Goal: Find contact information: Find contact information

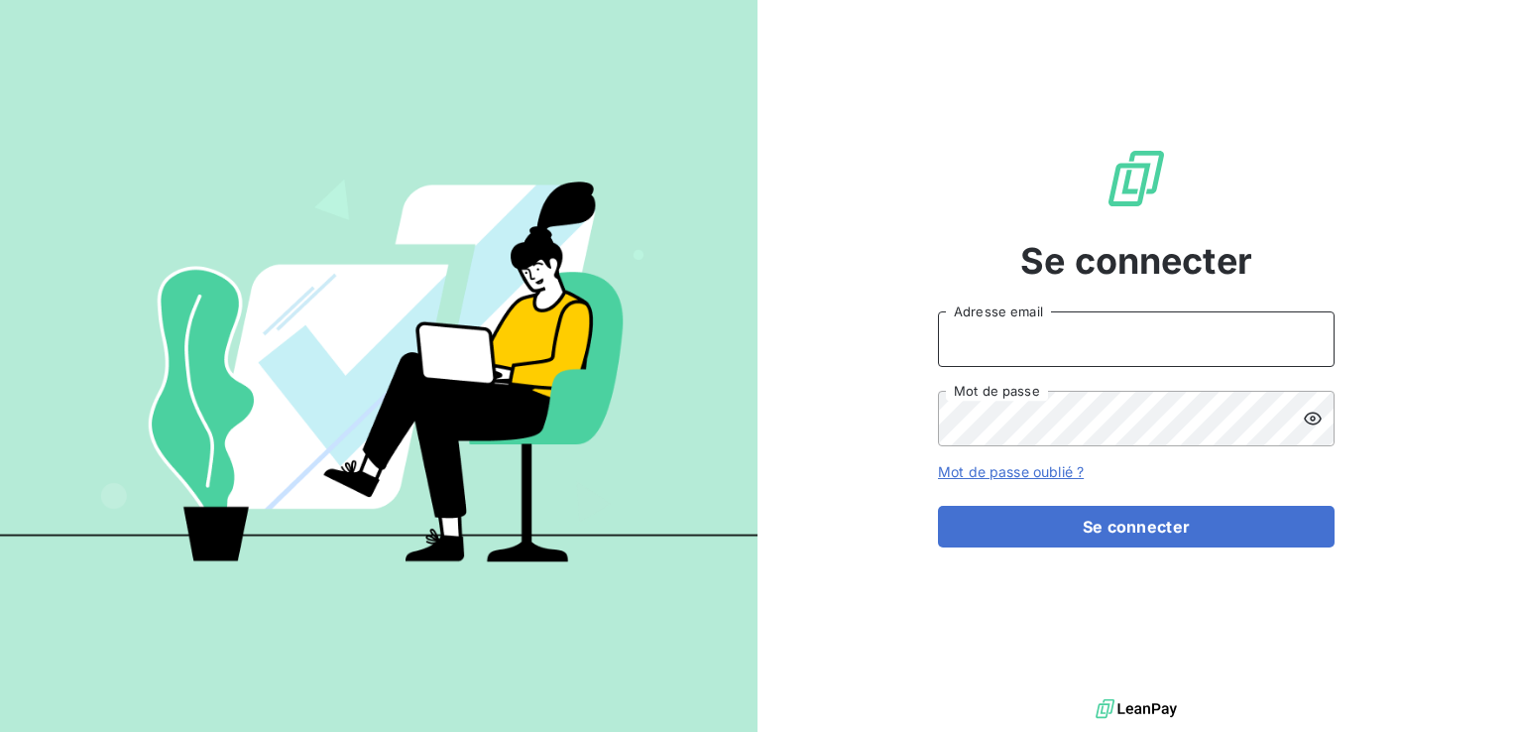
click at [1115, 357] on input "Adresse email" at bounding box center [1136, 339] width 397 height 56
type input "[EMAIL_ADDRESS][DOMAIN_NAME]"
click at [938, 506] on button "Se connecter" at bounding box center [1136, 527] width 397 height 42
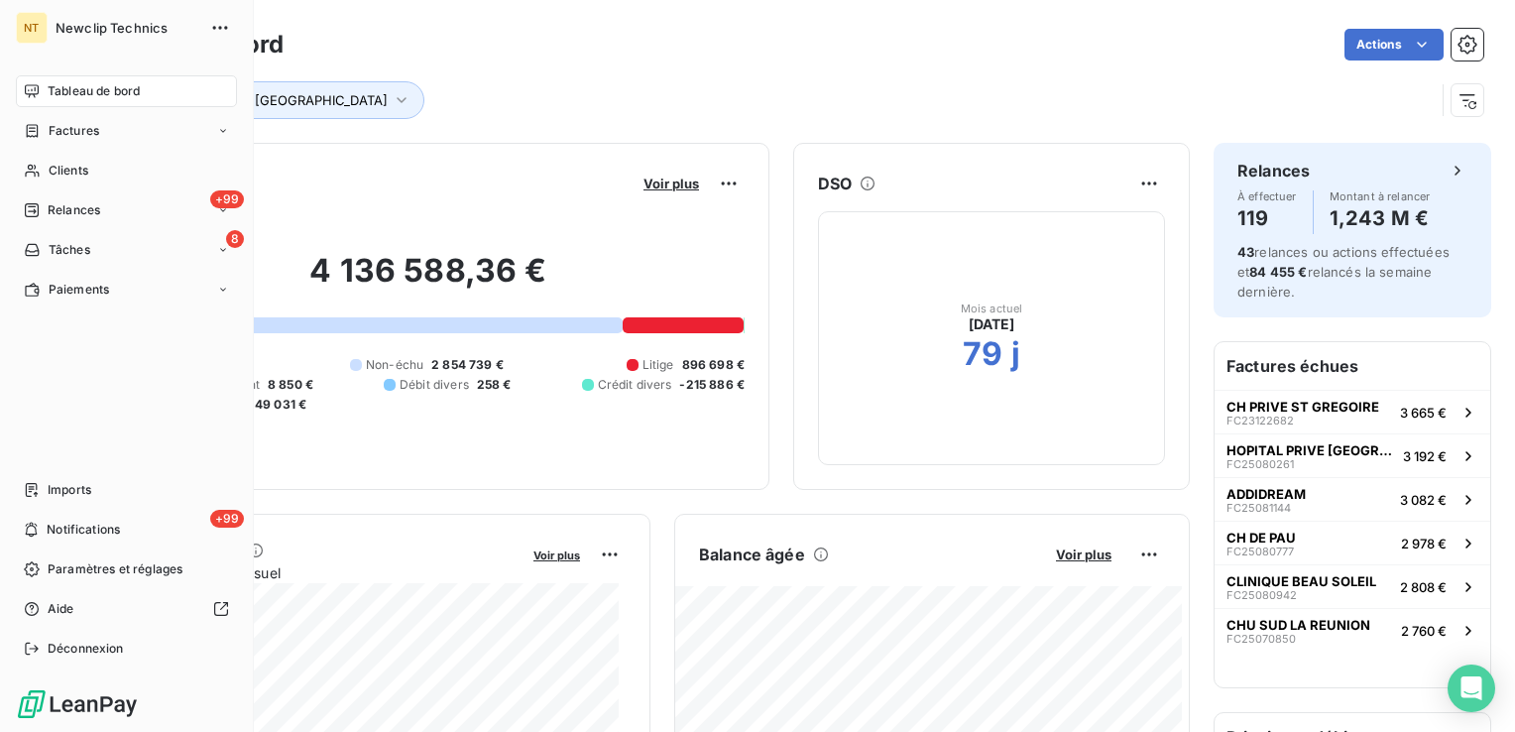
click at [59, 186] on nav "Tableau de bord Factures Clients +99 Relances 8 Tâches Paiements" at bounding box center [126, 190] width 221 height 230
click at [62, 181] on div "Clients" at bounding box center [126, 171] width 221 height 32
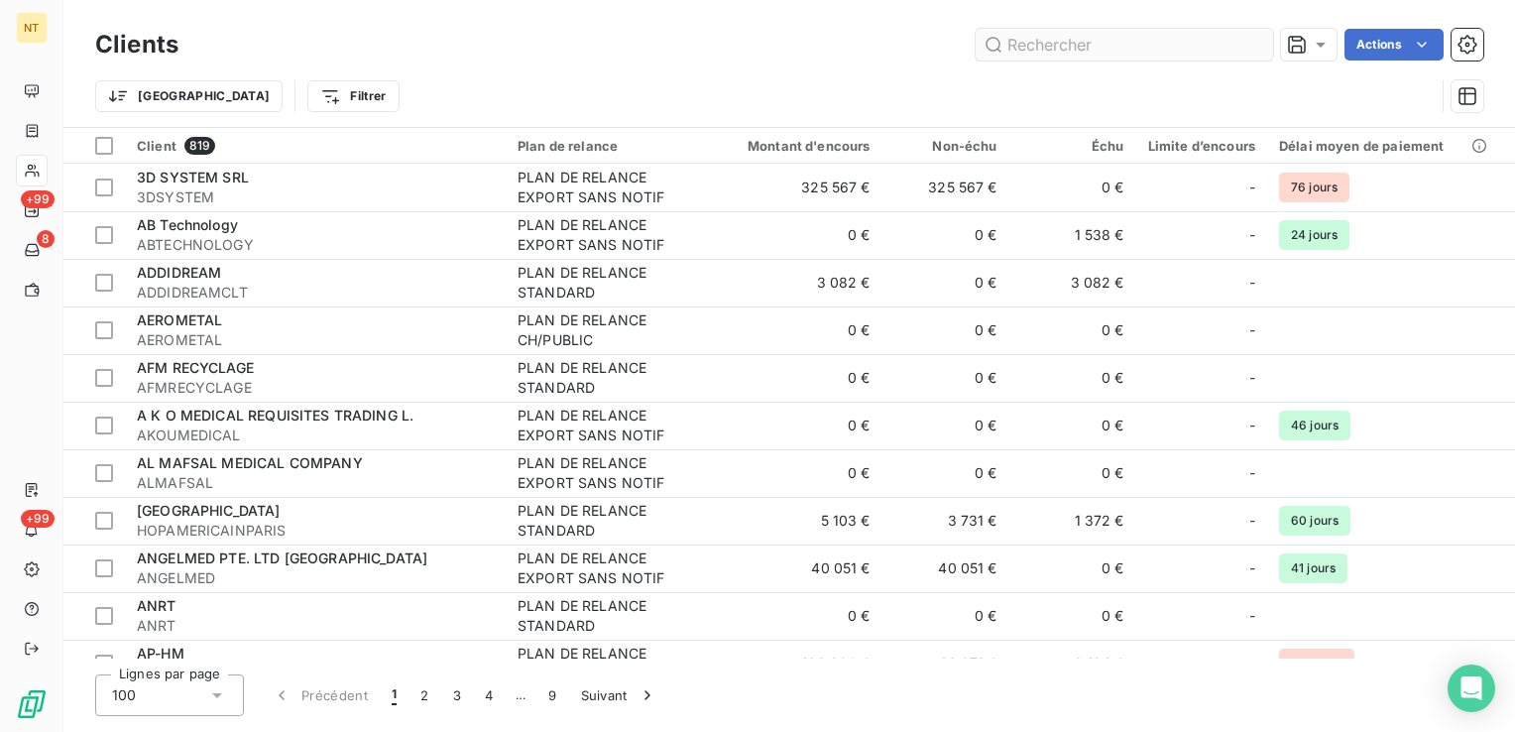
click at [1083, 46] on input "text" at bounding box center [1124, 45] width 297 height 32
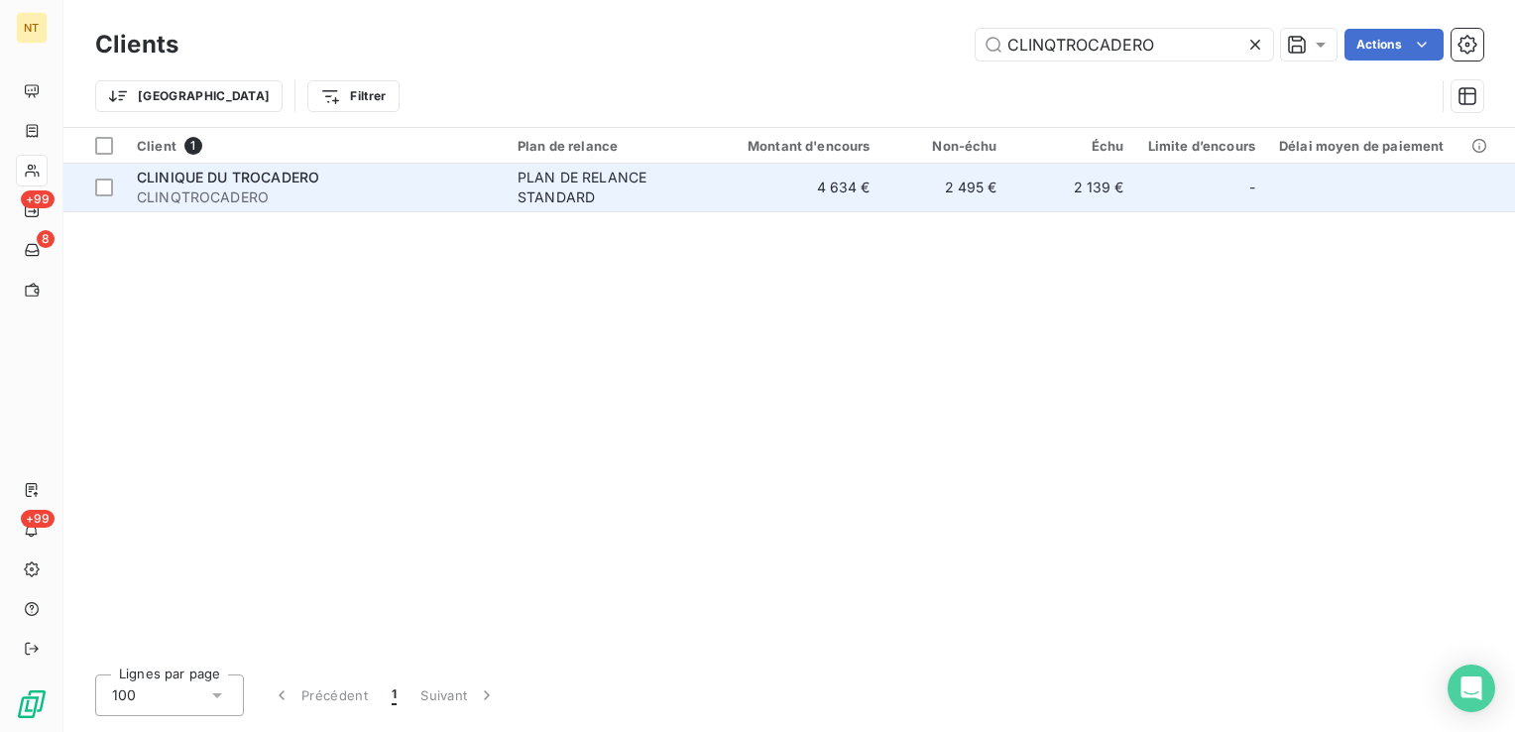
type input "CLINQTROCADERO"
click at [554, 196] on div "PLAN DE RELANCE STANDARD" at bounding box center [609, 188] width 182 height 40
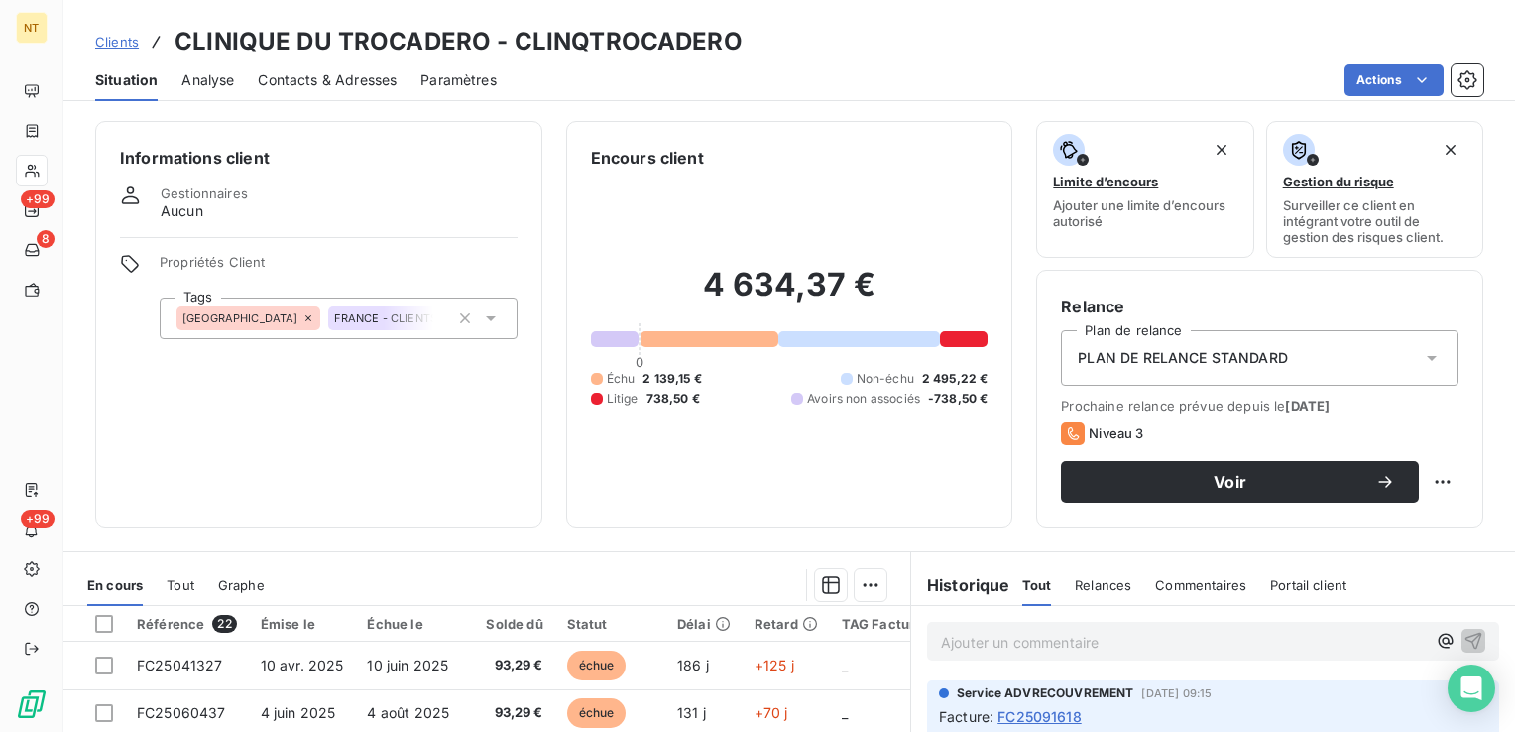
click at [304, 77] on span "Contacts & Adresses" at bounding box center [327, 80] width 139 height 20
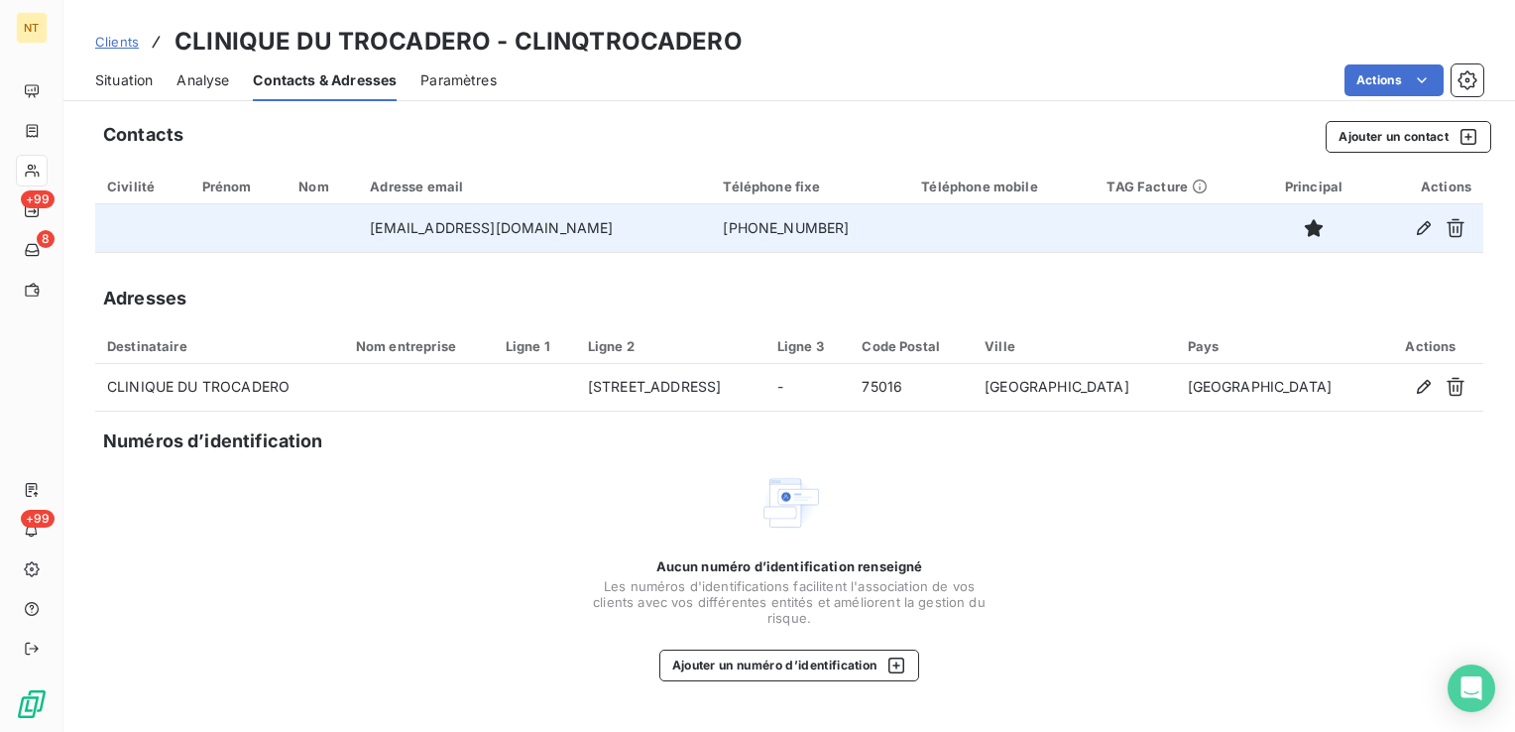
drag, startPoint x: 686, startPoint y: 231, endPoint x: 321, endPoint y: 232, distance: 364.9
click at [321, 232] on tr "[EMAIL_ADDRESS][DOMAIN_NAME] [PHONE_NUMBER]" at bounding box center [789, 228] width 1388 height 48
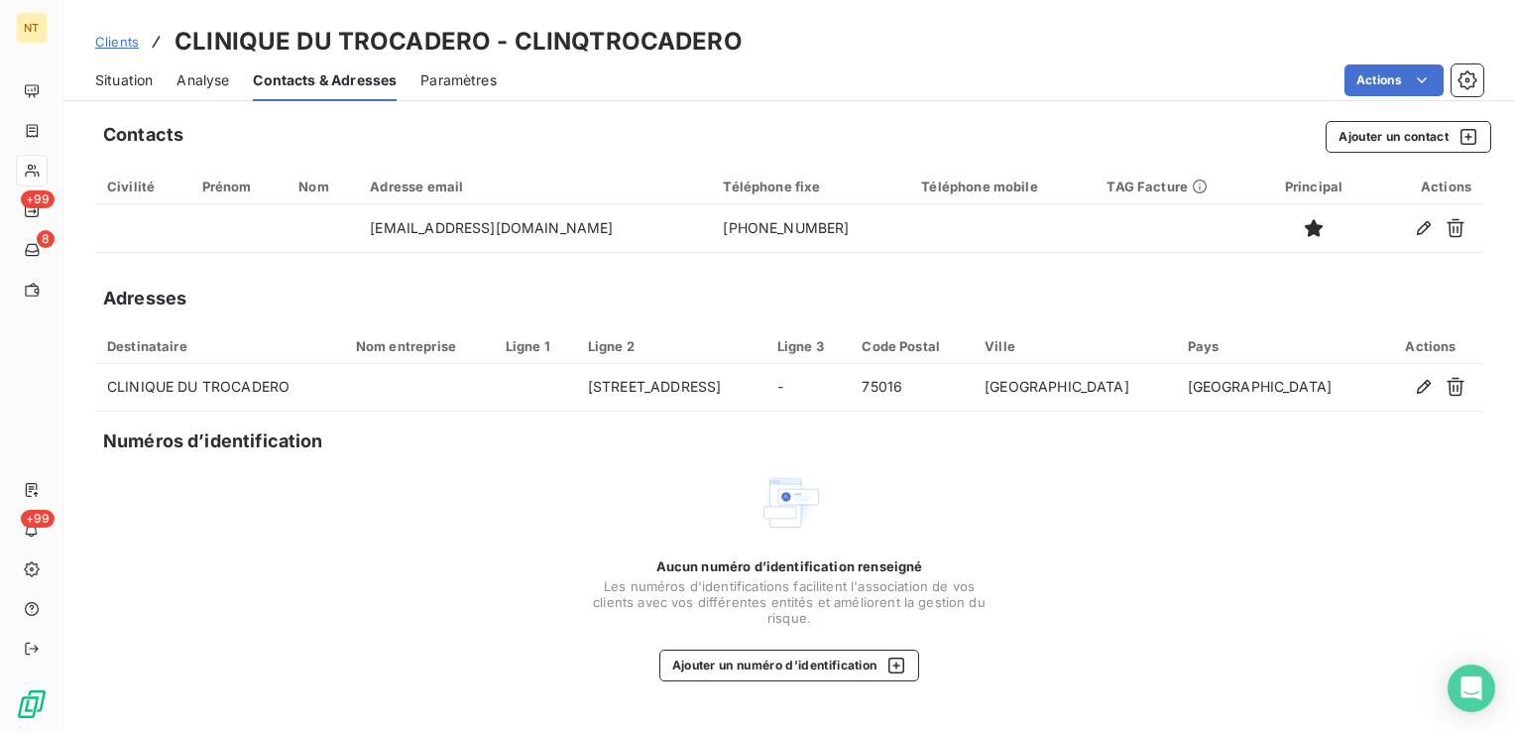
copy tr "[EMAIL_ADDRESS][DOMAIN_NAME]"
